Goal: Information Seeking & Learning: Ask a question

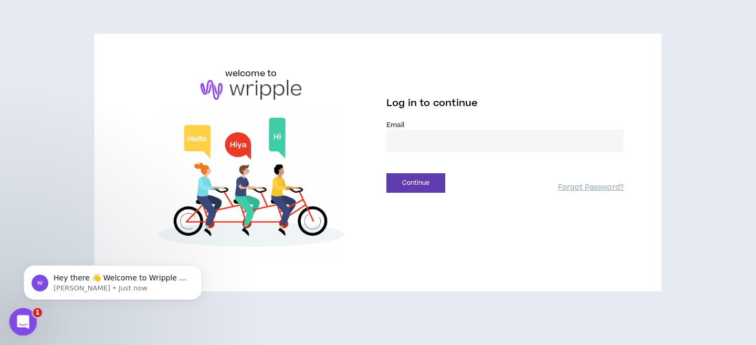
click at [27, 322] on icon "Open Intercom Messenger" at bounding box center [21, 320] width 17 height 17
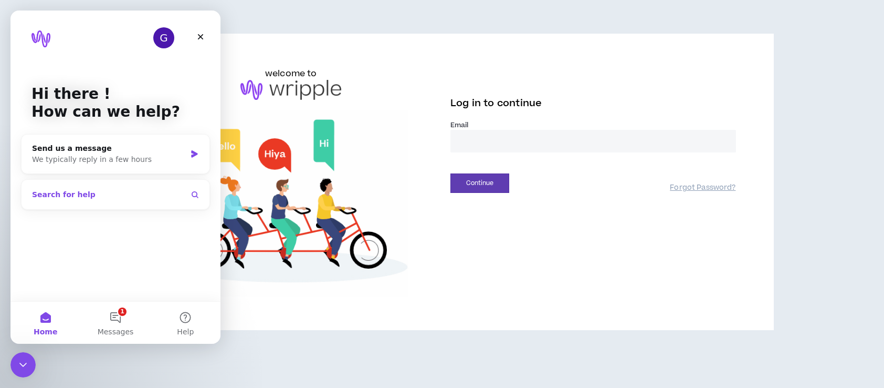
click at [173, 196] on button "Search for help" at bounding box center [116, 194] width 180 height 21
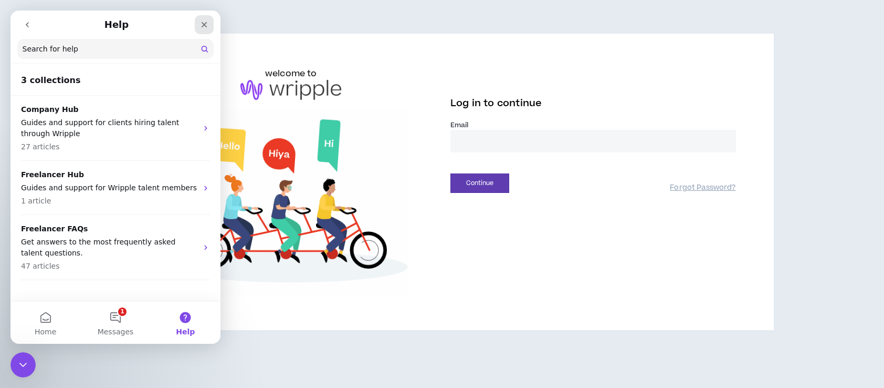
click at [205, 23] on icon "Close" at bounding box center [204, 24] width 8 height 8
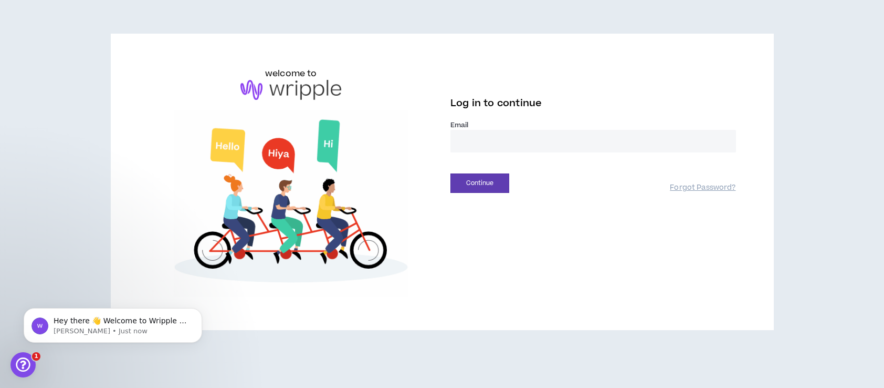
click at [462, 143] on input "email" at bounding box center [594, 141] width 286 height 23
type input "**********"
click at [472, 179] on button "Continue" at bounding box center [480, 182] width 59 height 19
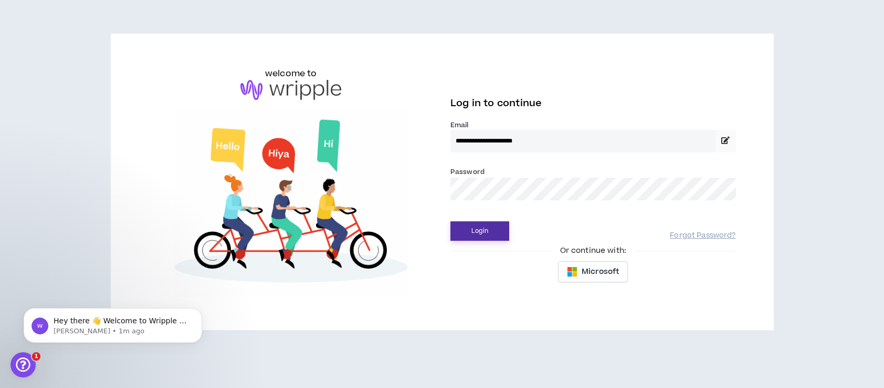
click at [480, 231] on button "Login" at bounding box center [480, 230] width 59 height 19
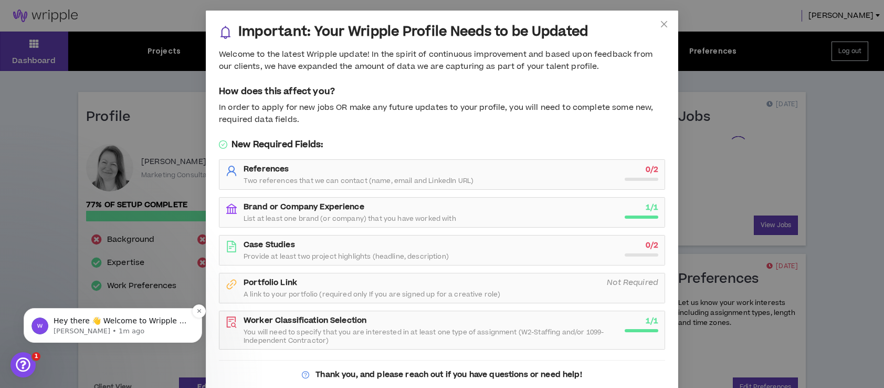
click at [126, 324] on span "Hey there 👋 Welcome to Wripple 🙌 Take a look around! If you have any questions,…" at bounding box center [121, 336] width 134 height 40
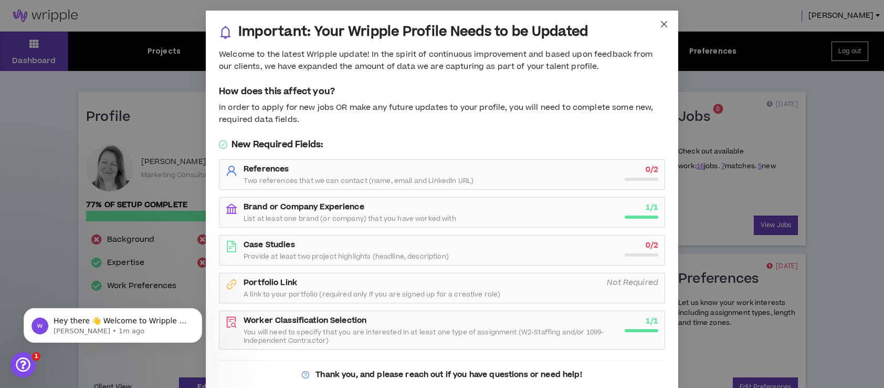
click at [664, 24] on icon "close" at bounding box center [664, 24] width 6 height 6
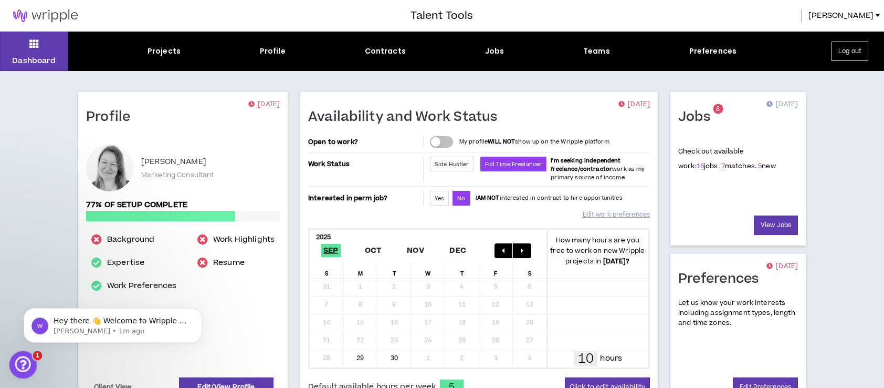
click at [20, 344] on icon "Open Intercom Messenger" at bounding box center [21, 362] width 17 height 17
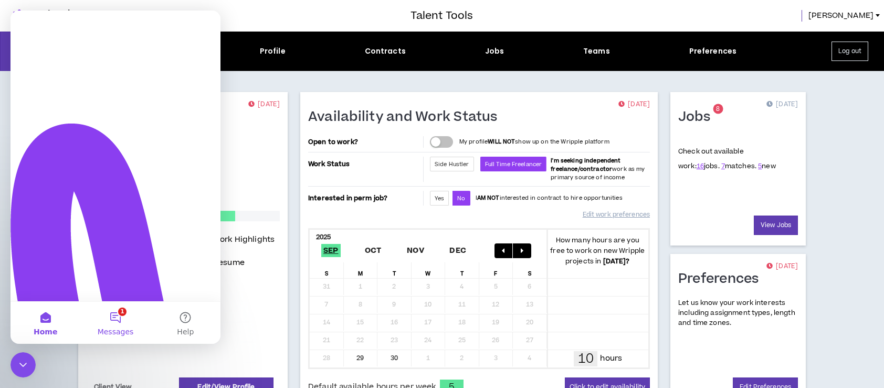
click at [116, 325] on button "1 Messages" at bounding box center [115, 322] width 70 height 42
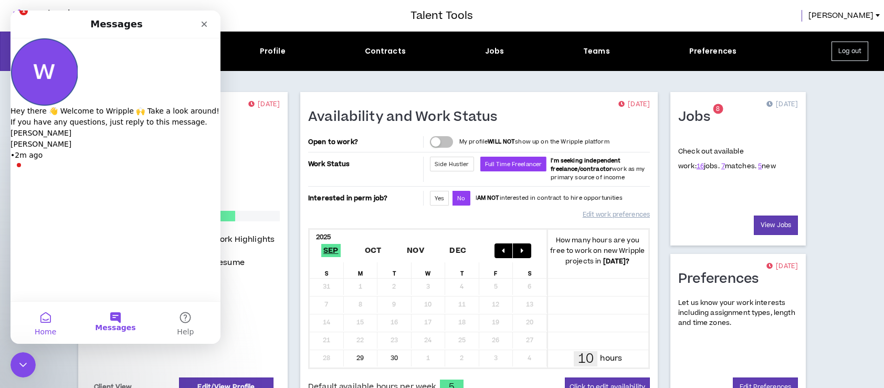
scroll to position [1, 0]
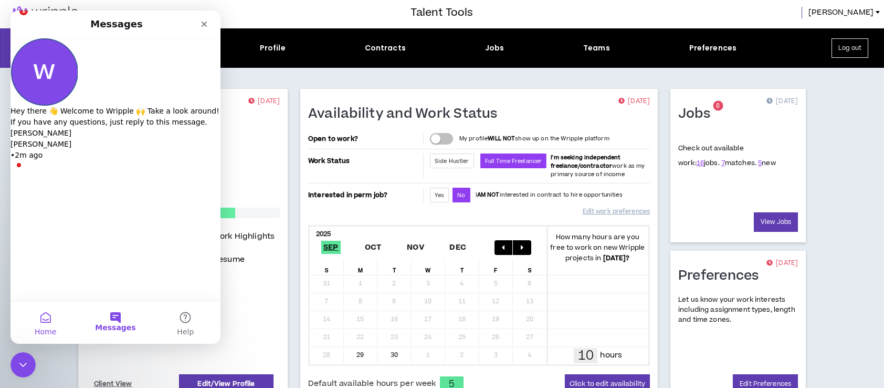
click at [43, 321] on button "Home" at bounding box center [46, 322] width 70 height 42
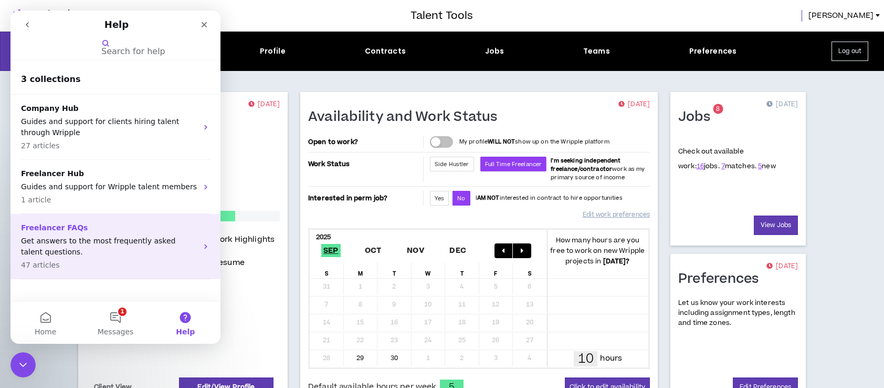
click at [111, 243] on p "Get answers to the most frequently asked talent questions." at bounding box center [109, 246] width 176 height 22
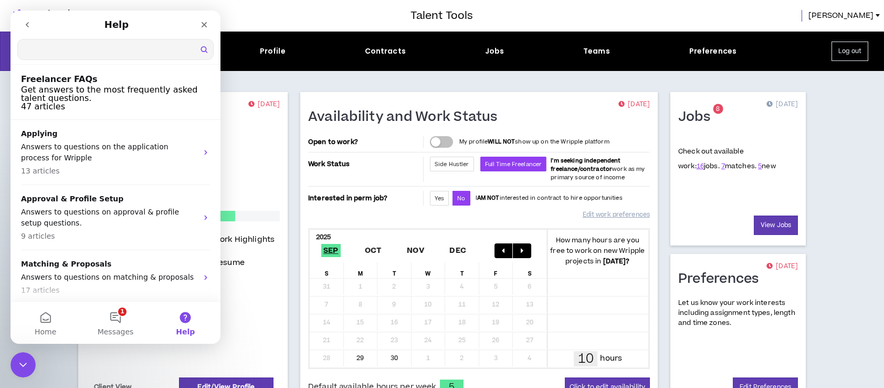
click at [76, 51] on input "Search for help" at bounding box center [115, 49] width 195 height 20
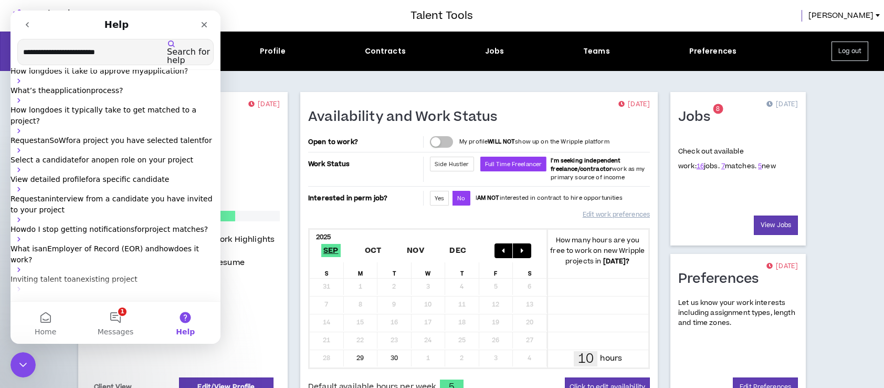
type input "**********"
click at [26, 24] on icon "go back" at bounding box center [27, 24] width 8 height 8
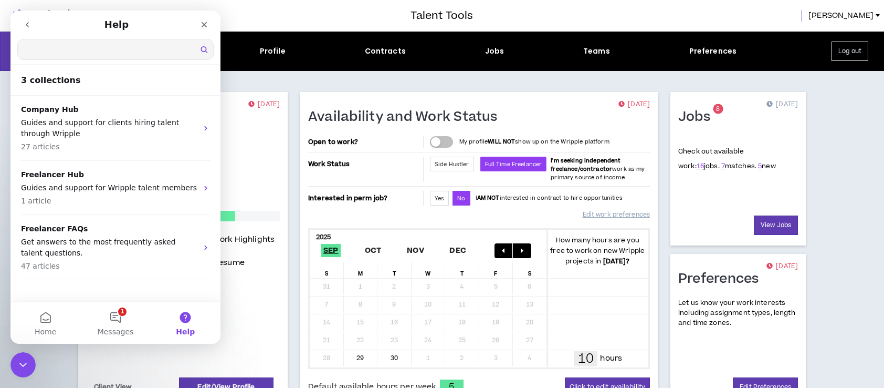
click at [69, 53] on input "Search for help" at bounding box center [115, 49] width 195 height 20
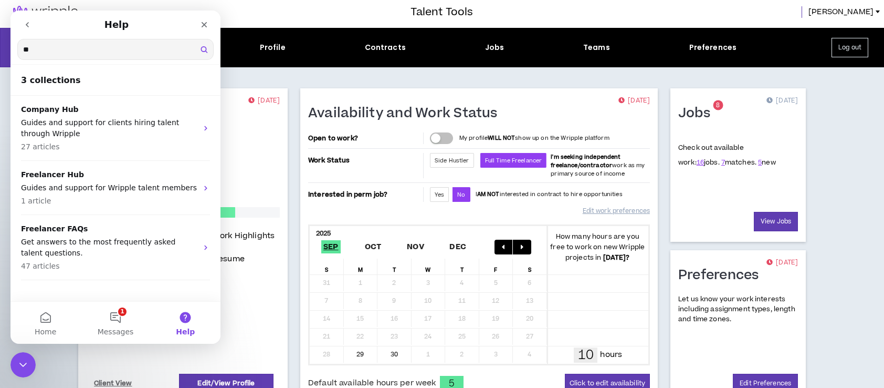
type input "*"
type input "**********"
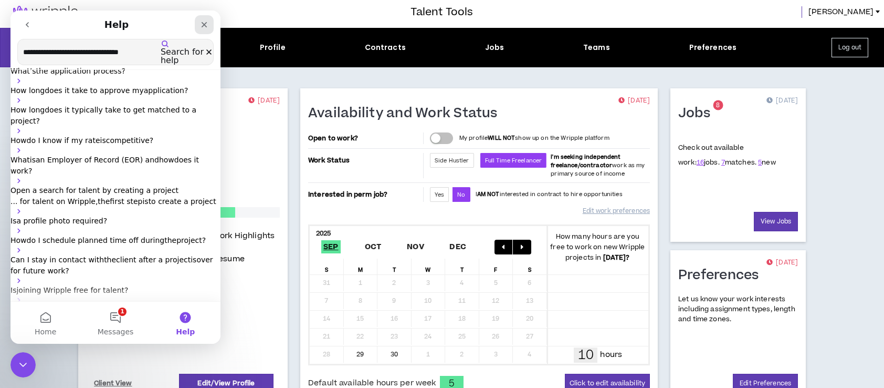
click at [204, 23] on icon "Close" at bounding box center [204, 24] width 8 height 8
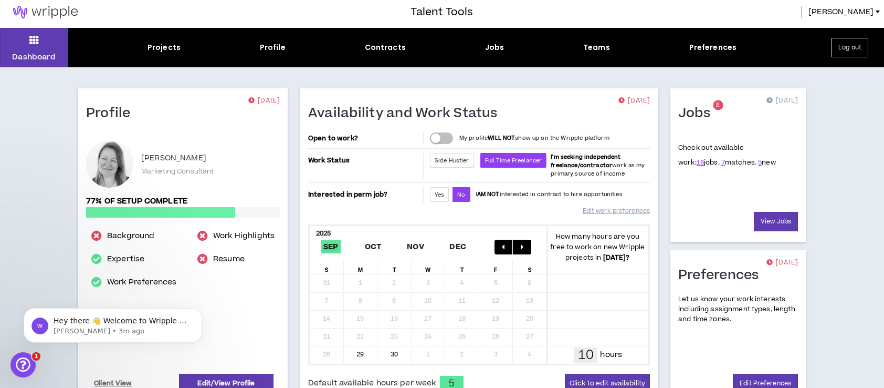
scroll to position [0, 0]
